Goal: Information Seeking & Learning: Find specific fact

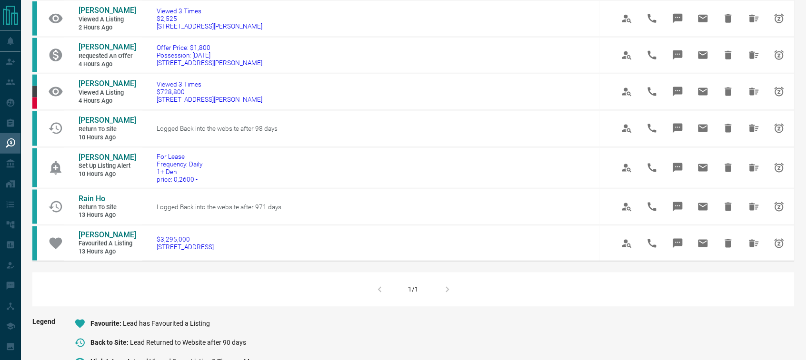
scroll to position [372, 0]
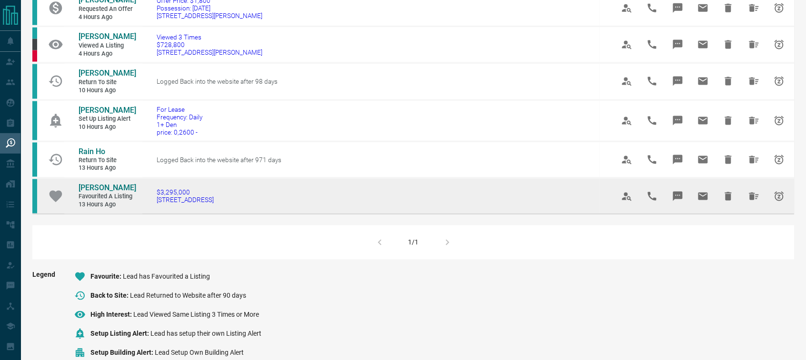
drag, startPoint x: 241, startPoint y: 215, endPoint x: 153, endPoint y: 217, distance: 88.1
click at [153, 214] on td "$3,295,000 [STREET_ADDRESS]" at bounding box center [370, 196] width 457 height 36
copy span "[STREET_ADDRESS]"
click at [100, 193] on span "[PERSON_NAME]" at bounding box center [108, 188] width 58 height 9
click at [748, 208] on button "Hide All from Sebastian Garcia" at bounding box center [753, 196] width 23 height 23
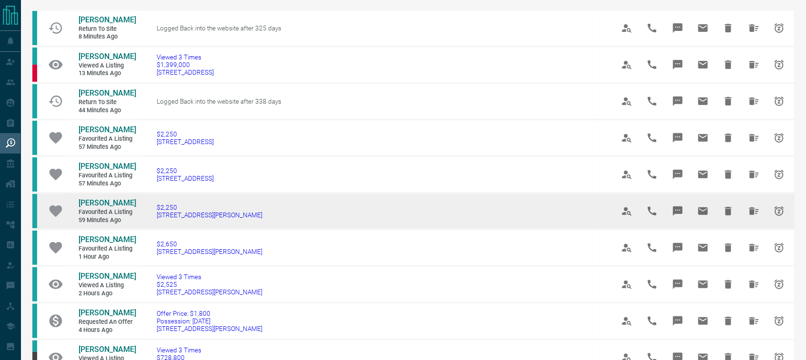
scroll to position [74, 0]
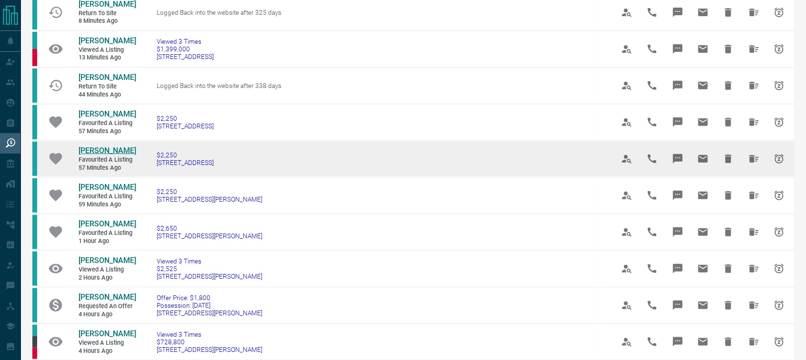
click at [94, 155] on span "[PERSON_NAME]" at bounding box center [108, 150] width 58 height 9
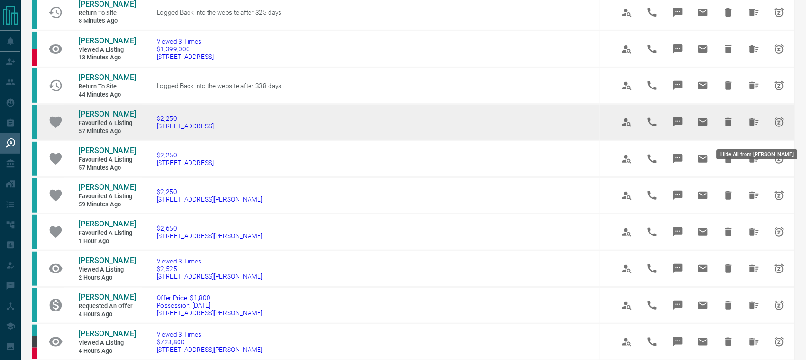
click at [748, 128] on icon "Hide All from Kevin Devonish" at bounding box center [753, 122] width 11 height 11
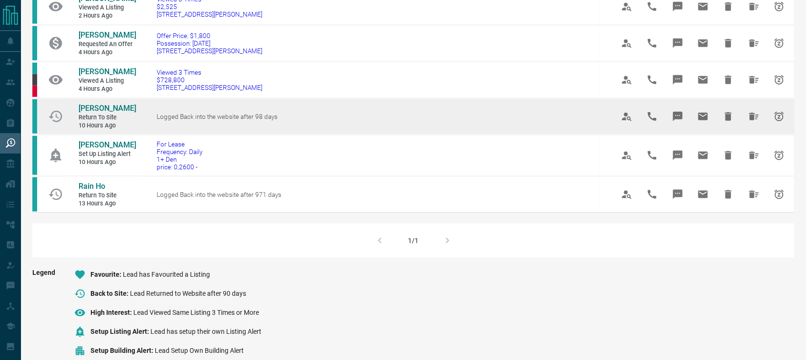
scroll to position [267, 0]
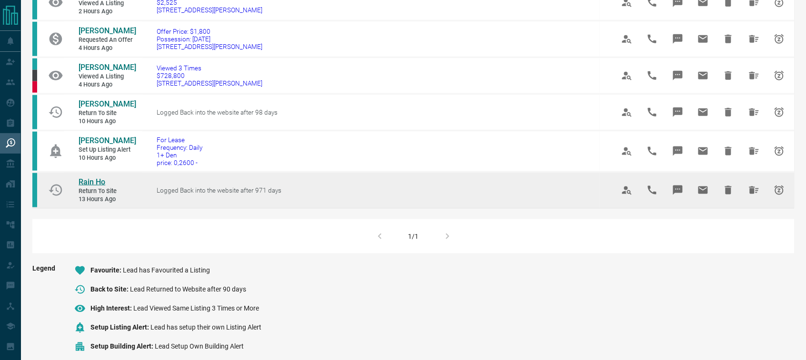
click at [96, 187] on span "Rain Ho" at bounding box center [92, 182] width 27 height 9
click at [755, 196] on icon "Hide All from Rain Ho" at bounding box center [753, 190] width 11 height 11
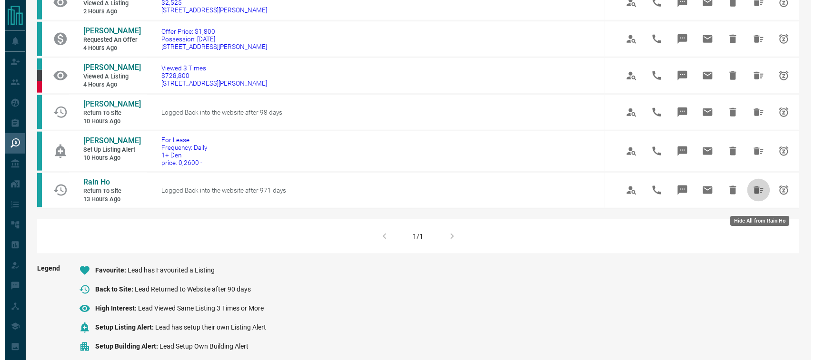
scroll to position [0, 0]
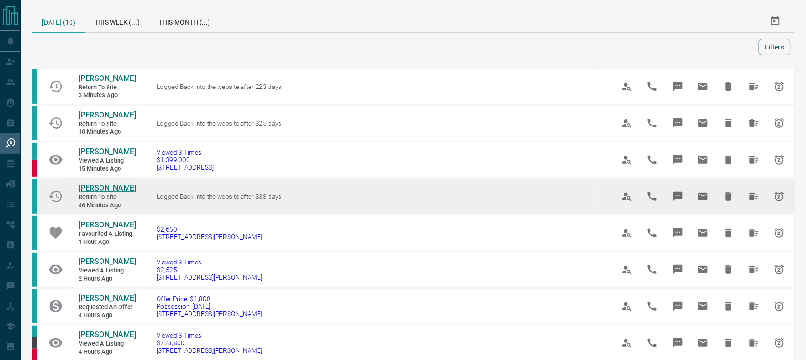
click at [101, 193] on span "[PERSON_NAME]" at bounding box center [108, 188] width 58 height 9
click at [752, 202] on icon "Hide All from Henrique Madeira" at bounding box center [753, 196] width 11 height 11
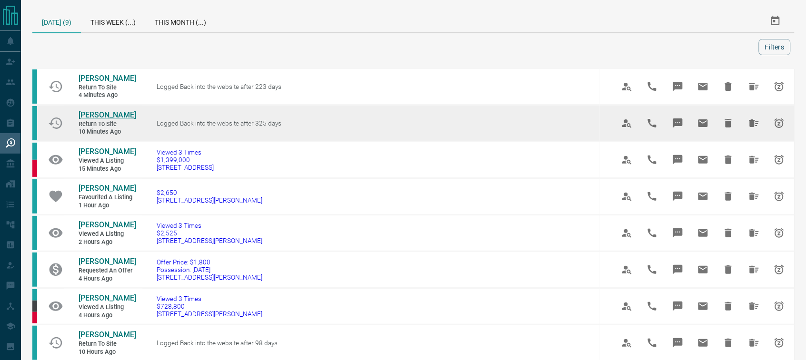
click at [106, 114] on span "[PERSON_NAME]" at bounding box center [108, 114] width 58 height 9
click at [751, 118] on icon "Hide All from Lindsay Greene" at bounding box center [753, 123] width 11 height 11
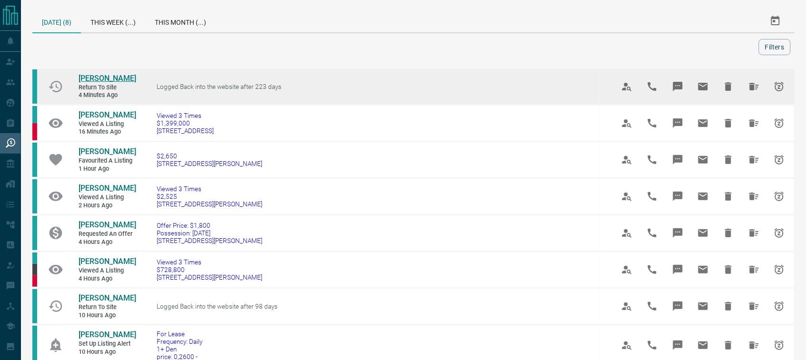
click at [115, 79] on span "[PERSON_NAME]" at bounding box center [108, 78] width 58 height 9
click at [755, 91] on icon "Hide All from John Harding" at bounding box center [753, 86] width 11 height 11
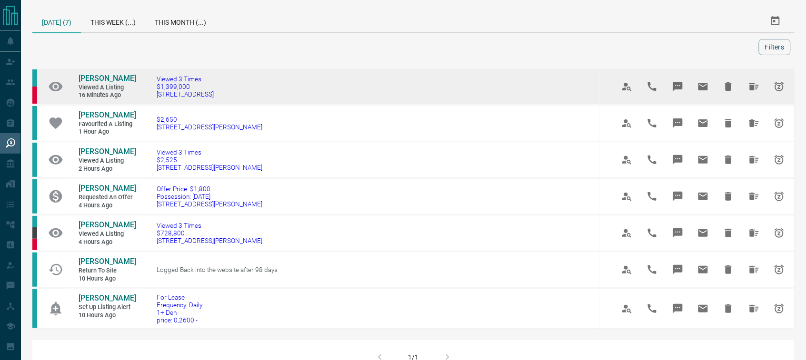
drag, startPoint x: 220, startPoint y: 98, endPoint x: 156, endPoint y: 101, distance: 63.9
click at [156, 101] on td "Viewed 3 Times $1,399,000 [STREET_ADDRESS]" at bounding box center [370, 87] width 457 height 37
copy span "[STREET_ADDRESS]"
click at [101, 79] on span "[PERSON_NAME]" at bounding box center [108, 78] width 58 height 9
click at [752, 81] on icon "Hide All from Renat Ibragimov" at bounding box center [753, 86] width 11 height 11
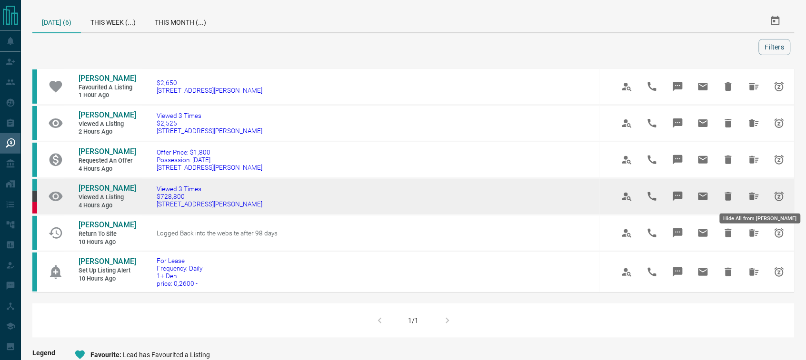
click at [751, 193] on icon "Hide All from Carlos Aedo" at bounding box center [754, 197] width 10 height 8
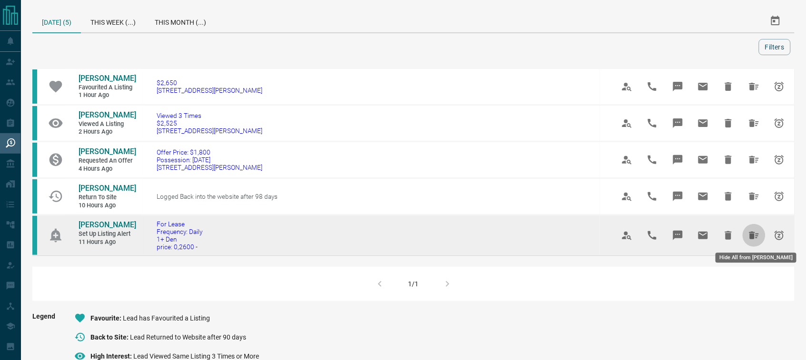
click at [751, 234] on icon "Hide All from Samuel Tesfaye" at bounding box center [754, 236] width 10 height 8
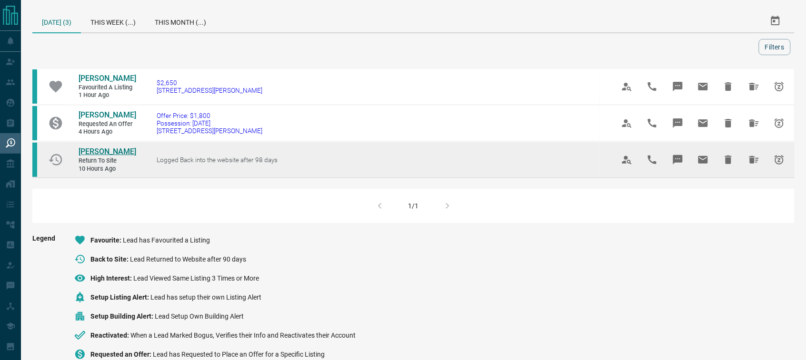
click at [91, 153] on span "[PERSON_NAME]" at bounding box center [108, 151] width 58 height 9
click at [748, 155] on icon "Hide All from Jay Morton" at bounding box center [753, 159] width 11 height 11
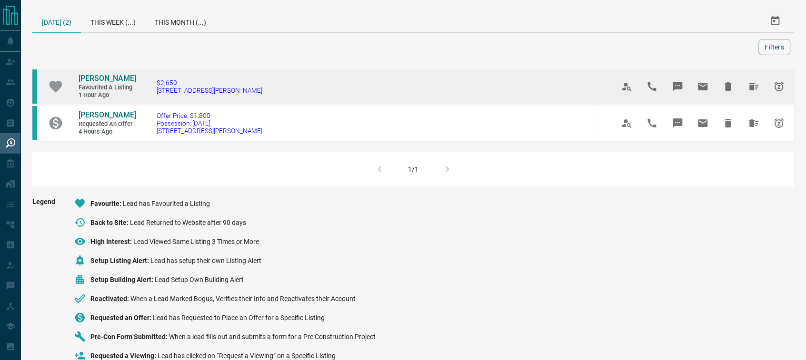
click at [153, 95] on td "$2,650 [STREET_ADDRESS][PERSON_NAME]" at bounding box center [370, 87] width 457 height 37
click at [265, 89] on td "$2,650 [STREET_ADDRESS][PERSON_NAME]" at bounding box center [370, 87] width 457 height 37
drag, startPoint x: 208, startPoint y: 94, endPoint x: 153, endPoint y: 96, distance: 55.3
click at [153, 96] on td "$2,650 [STREET_ADDRESS][PERSON_NAME]" at bounding box center [370, 87] width 457 height 37
copy span "[STREET_ADDRESS][PERSON_NAME]"
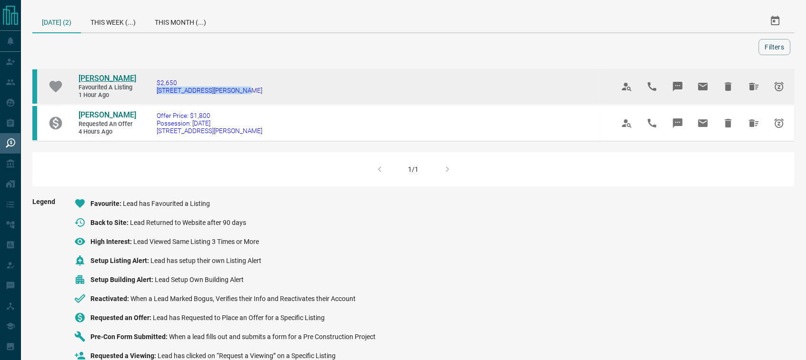
click at [100, 77] on span "[PERSON_NAME]" at bounding box center [108, 78] width 58 height 9
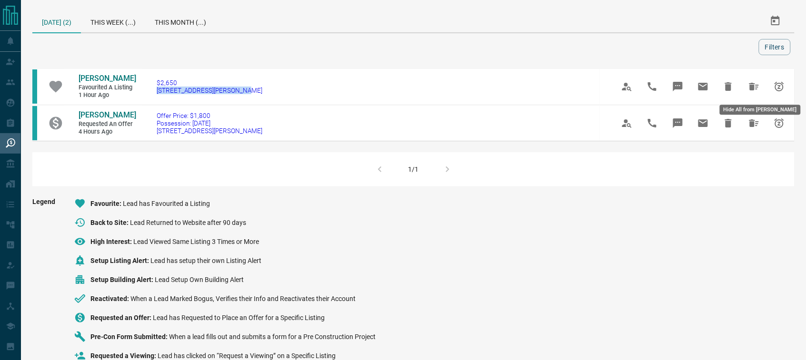
click at [757, 86] on icon "Hide All from Adi Adetona" at bounding box center [753, 86] width 11 height 11
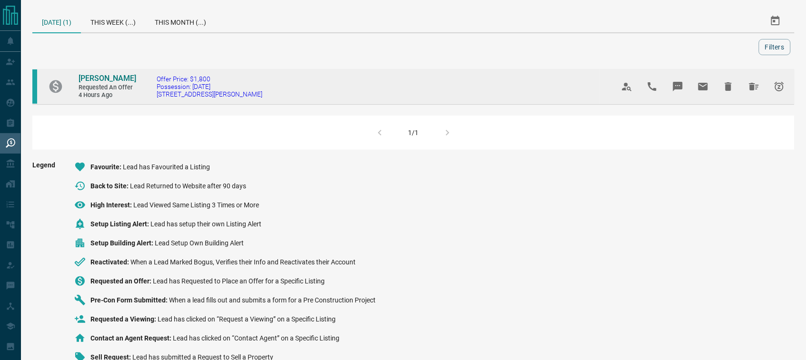
drag, startPoint x: 250, startPoint y: 93, endPoint x: 148, endPoint y: 98, distance: 102.0
click at [148, 98] on td "Offer Price: $1,800 Possession: [DATE] [STREET_ADDRESS][PERSON_NAME]" at bounding box center [370, 87] width 457 height 36
copy span "[STREET_ADDRESS][PERSON_NAME]"
click at [91, 77] on span "[PERSON_NAME]" at bounding box center [108, 78] width 58 height 9
drag, startPoint x: 342, startPoint y: 69, endPoint x: 547, endPoint y: 58, distance: 205.9
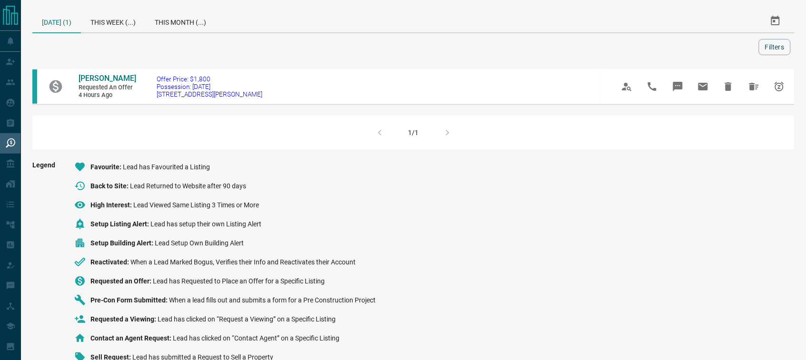
click at [547, 58] on div "[DATE] (1) This Week (...) This Month (...) Filters [PERSON_NAME] Requested an …" at bounding box center [413, 190] width 785 height 380
click at [771, 110] on div "[PERSON_NAME] Requested an Offer 4 hours ago Offer Price: $1,800 Possession: [D…" at bounding box center [413, 109] width 762 height 82
click at [539, 39] on div at bounding box center [397, 47] width 722 height 16
click at [553, 48] on div at bounding box center [397, 47] width 722 height 16
drag, startPoint x: 358, startPoint y: 64, endPoint x: 528, endPoint y: 39, distance: 172.2
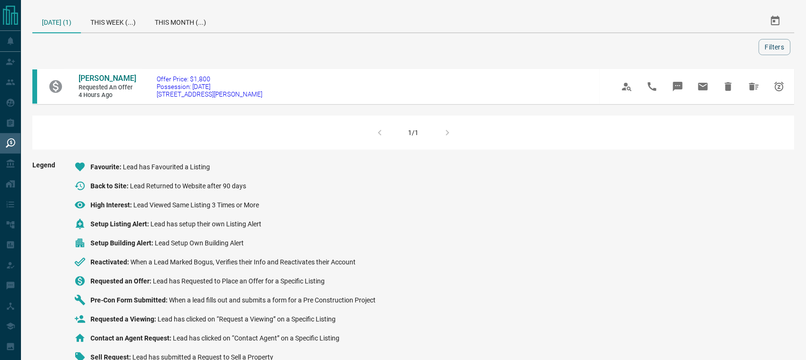
click at [528, 39] on div at bounding box center [397, 47] width 722 height 16
click at [530, 39] on div at bounding box center [397, 47] width 722 height 16
click at [532, 39] on div at bounding box center [397, 47] width 722 height 16
click at [383, 187] on div "Legend Favourite Lead has Favourited a Listing Back to Site Lead Returned to We…" at bounding box center [413, 265] width 762 height 209
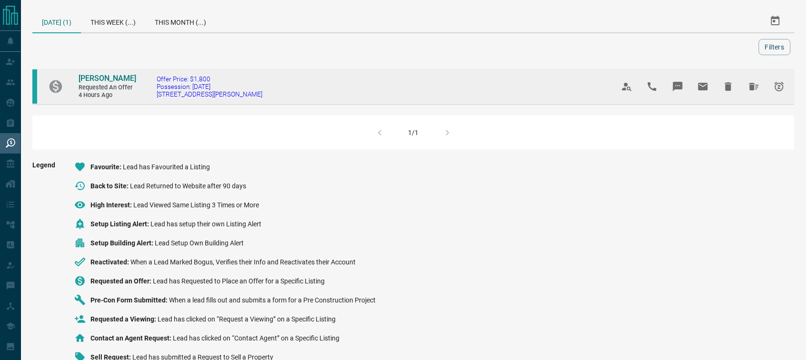
drag, startPoint x: 257, startPoint y: 98, endPoint x: 148, endPoint y: 94, distance: 109.5
click at [148, 94] on td "Offer Price: $1,800 Possession: [DATE] [STREET_ADDRESS][PERSON_NAME]" at bounding box center [370, 87] width 457 height 36
drag, startPoint x: 246, startPoint y: 93, endPoint x: 156, endPoint y: 96, distance: 90.5
click at [156, 96] on td "Offer Price: $1,800 Possession: [DATE] [STREET_ADDRESS][PERSON_NAME]" at bounding box center [370, 87] width 457 height 36
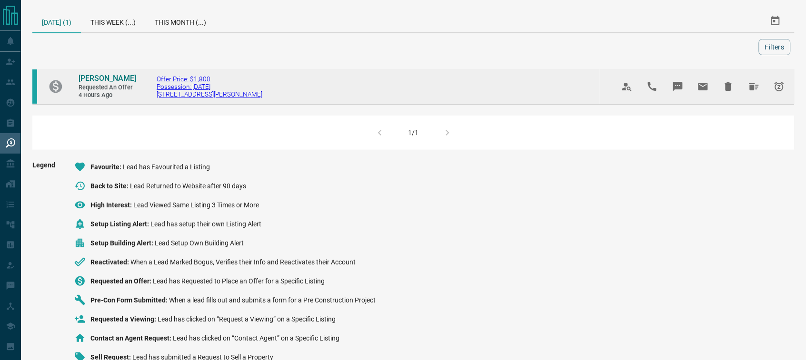
copy span "[STREET_ADDRESS][PERSON_NAME]"
click at [752, 86] on icon "Hide All from Cait Jarvis" at bounding box center [754, 87] width 10 height 8
click at [753, 82] on icon "Hide All from Debbie Moloney" at bounding box center [753, 86] width 11 height 11
